Goal: Information Seeking & Learning: Learn about a topic

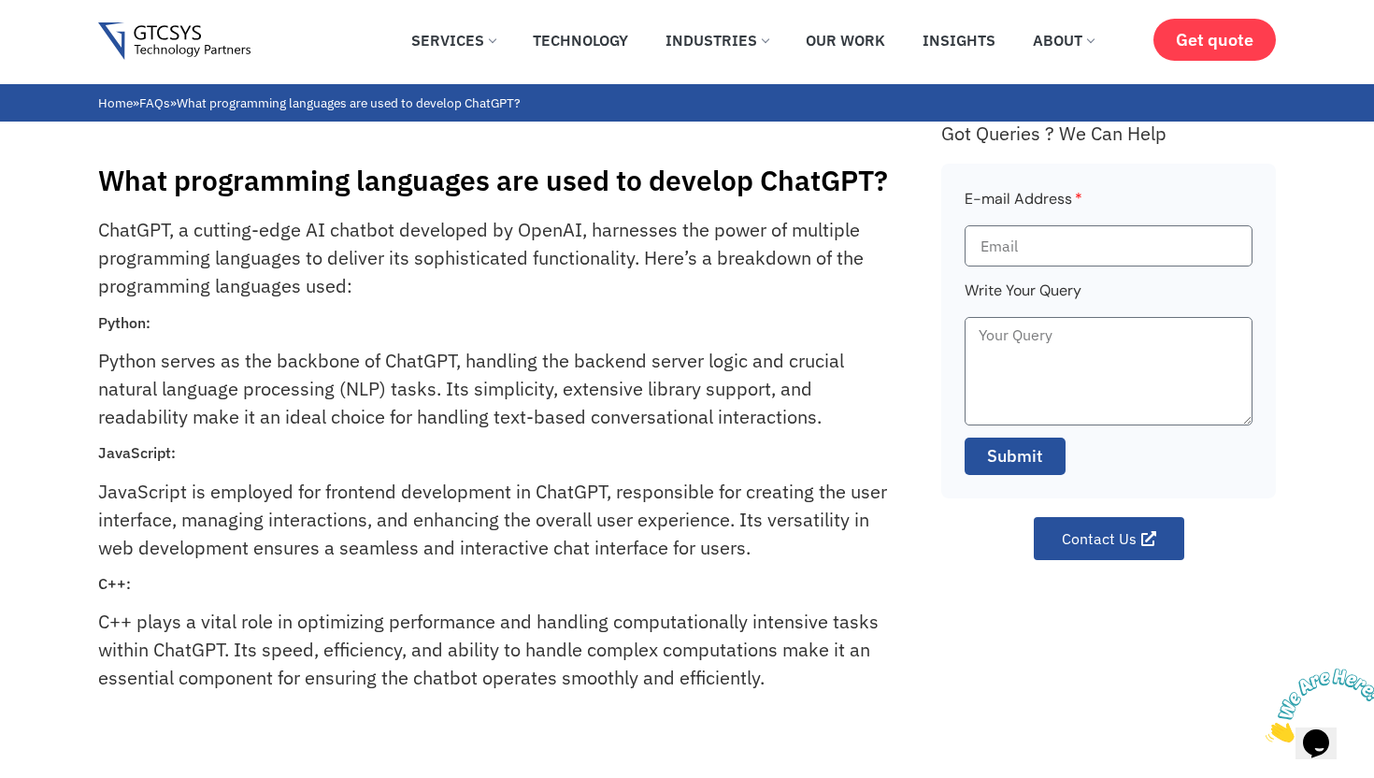
click at [546, 484] on p "JavaScript is employed for frontend development in ChatGPT, responsible for cre…" at bounding box center [498, 520] width 801 height 84
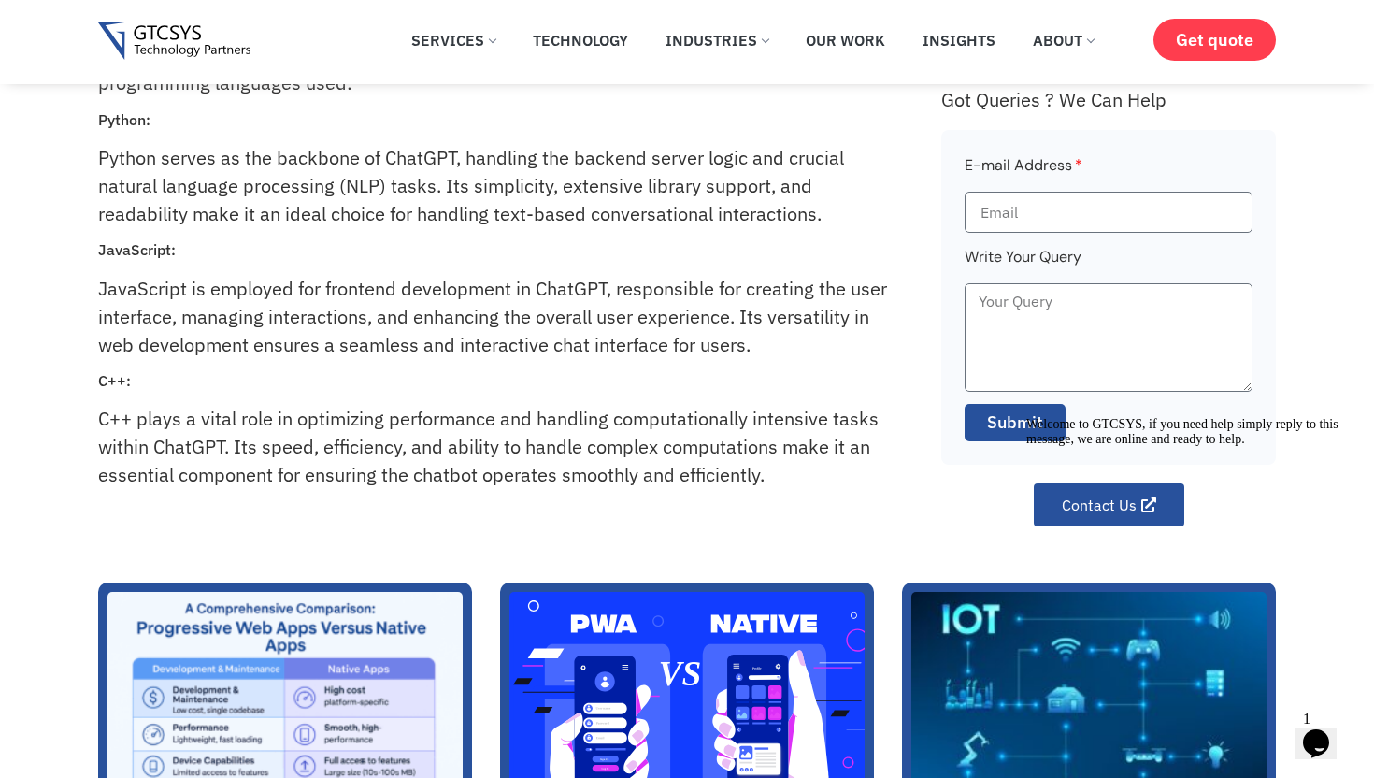
scroll to position [121, 0]
